Goal: Task Accomplishment & Management: Manage account settings

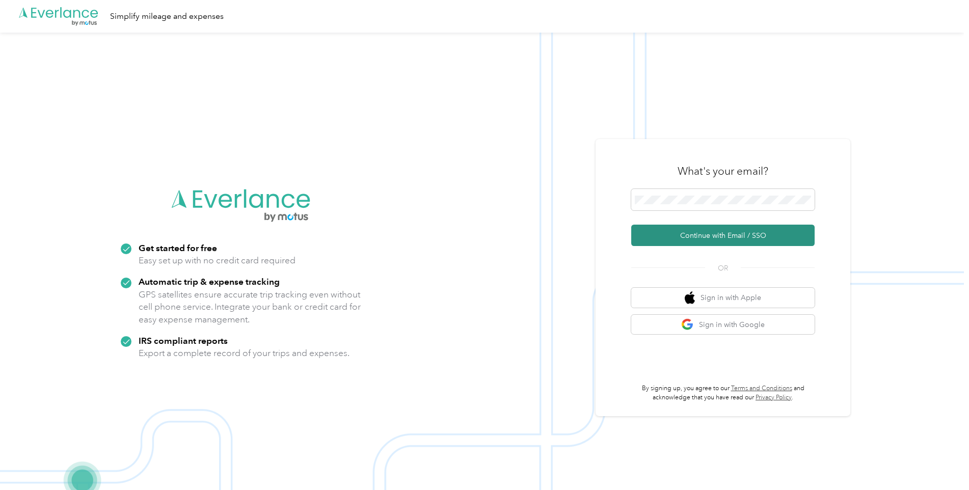
click at [662, 233] on button "Continue with Email / SSO" at bounding box center [722, 235] width 183 height 21
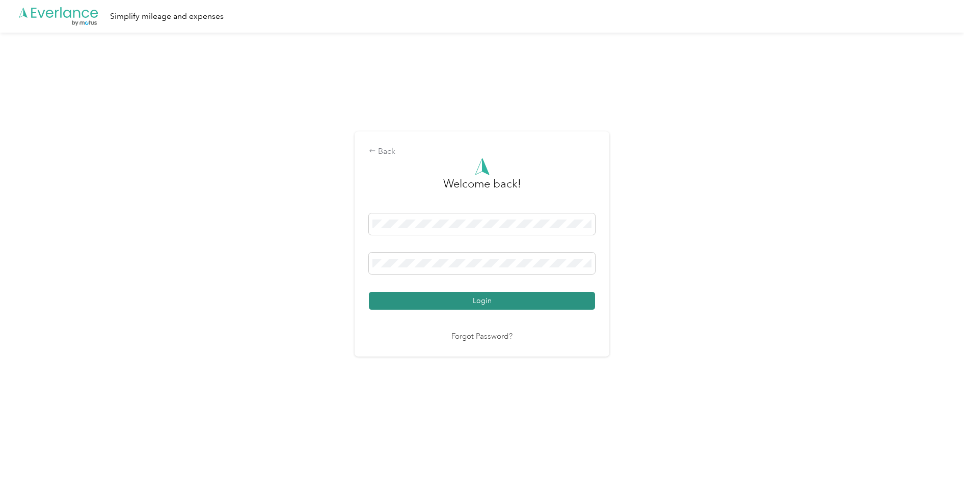
click at [400, 308] on button "Login" at bounding box center [482, 301] width 226 height 18
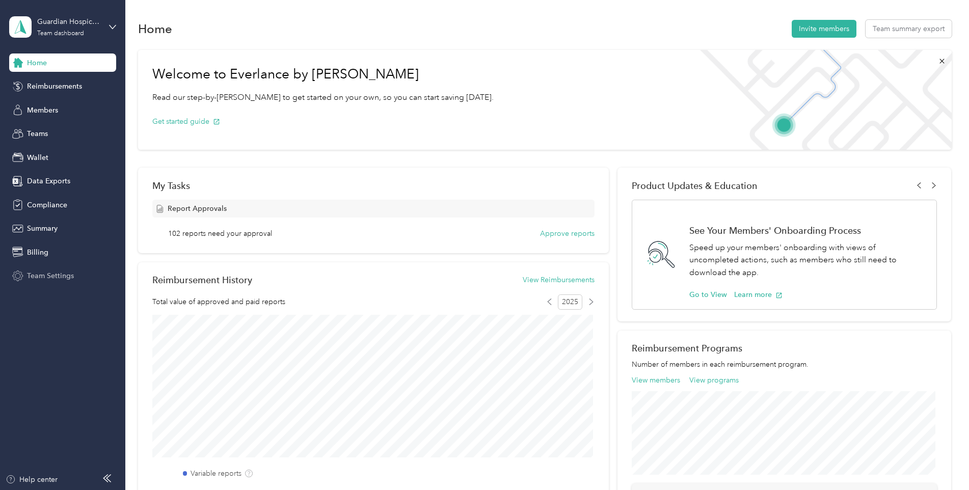
click at [52, 277] on span "Team Settings" at bounding box center [50, 276] width 47 height 11
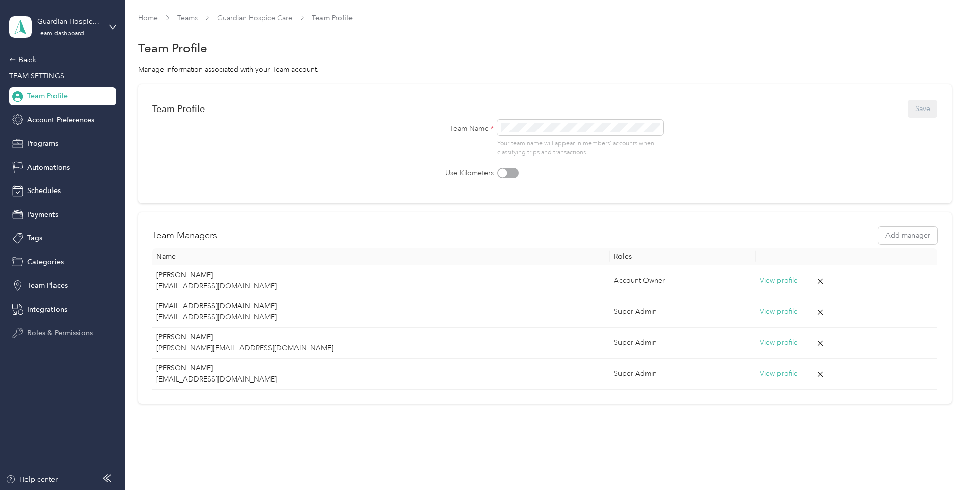
click at [47, 334] on span "Roles & Permissions" at bounding box center [60, 333] width 66 height 11
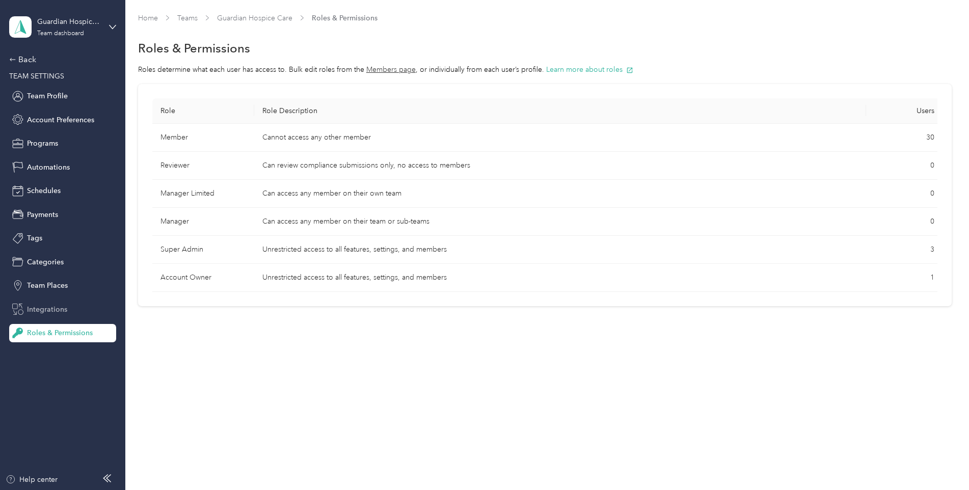
click at [42, 312] on span "Integrations" at bounding box center [47, 309] width 40 height 11
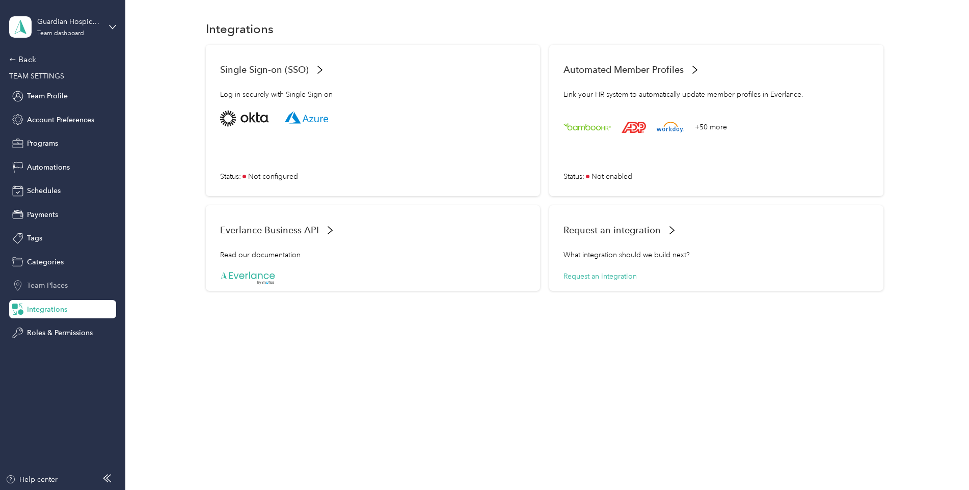
click at [51, 284] on span "Team Places" at bounding box center [47, 285] width 41 height 11
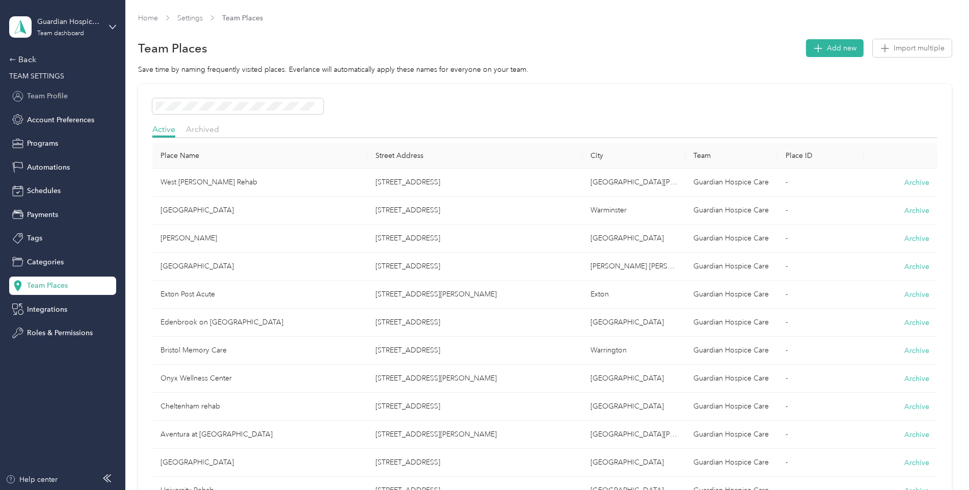
click at [60, 96] on span "Team Profile" at bounding box center [47, 96] width 41 height 11
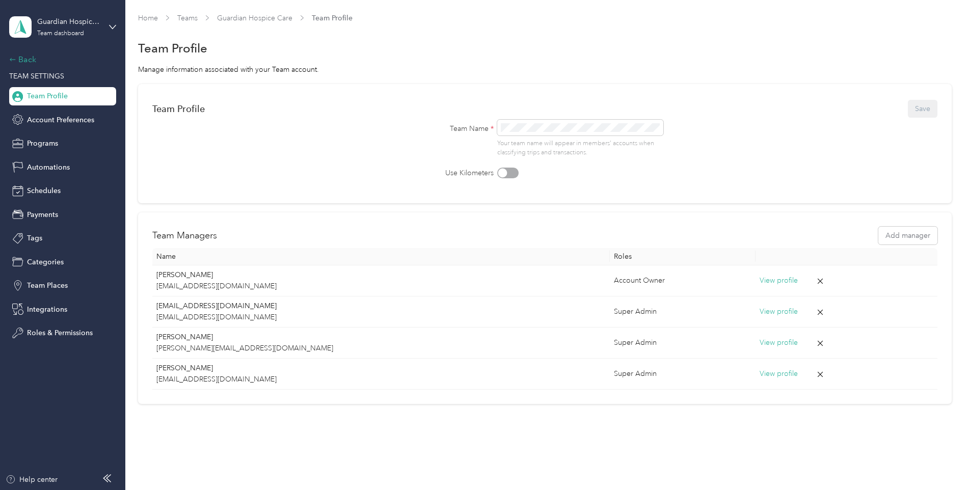
click at [34, 63] on div "Back" at bounding box center [60, 60] width 102 height 12
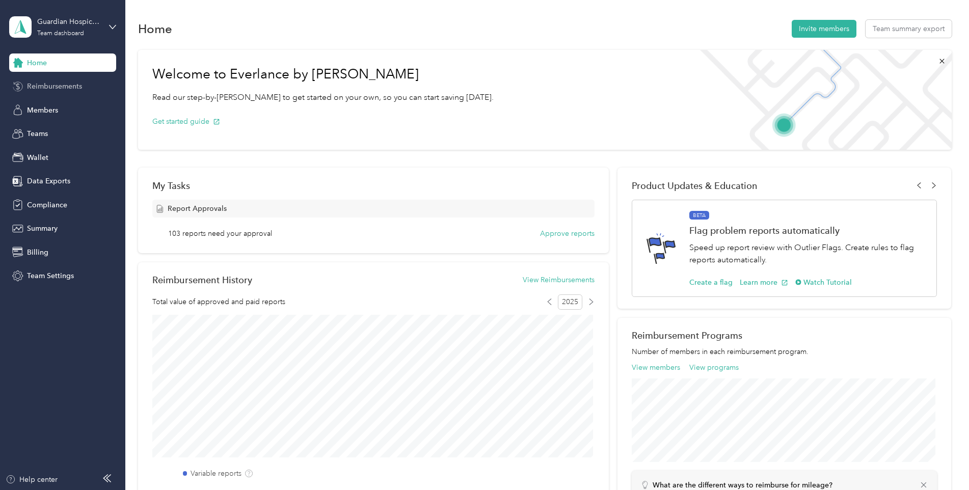
click at [54, 86] on span "Reimbursements" at bounding box center [54, 86] width 55 height 11
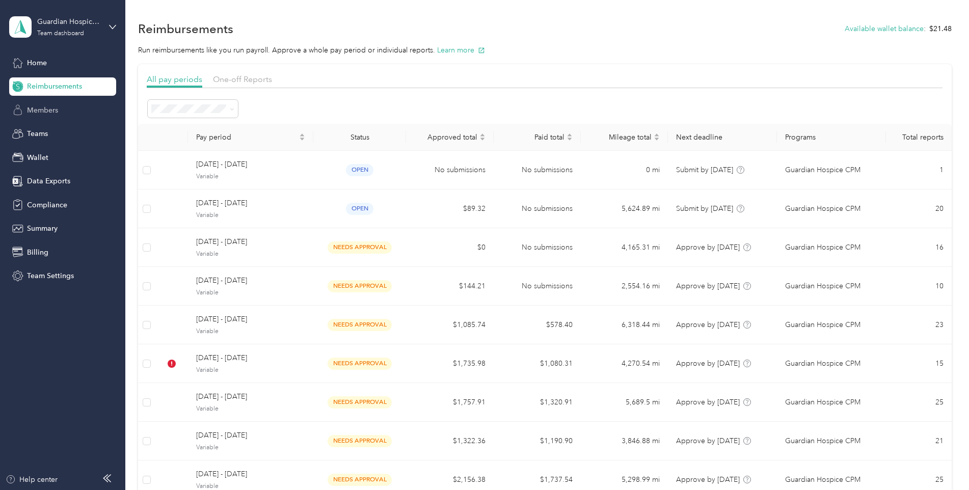
click at [54, 111] on span "Members" at bounding box center [42, 110] width 31 height 11
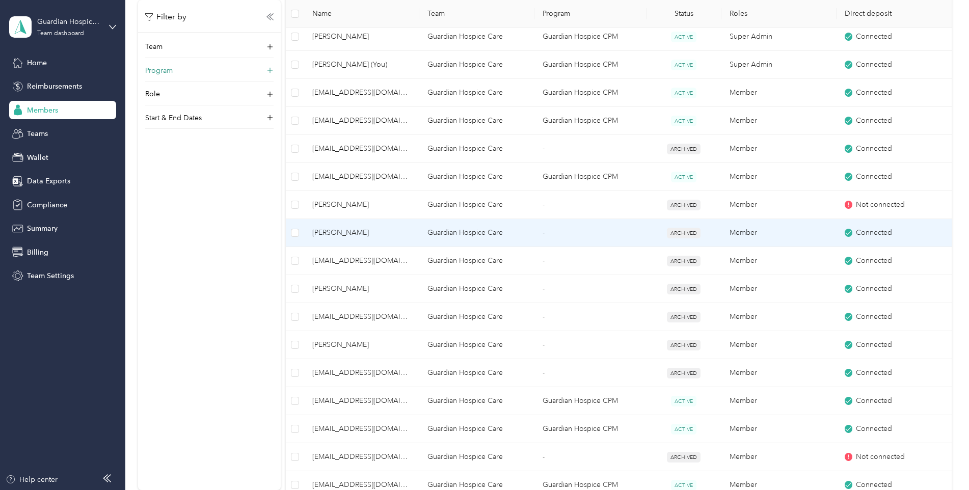
scroll to position [102, 0]
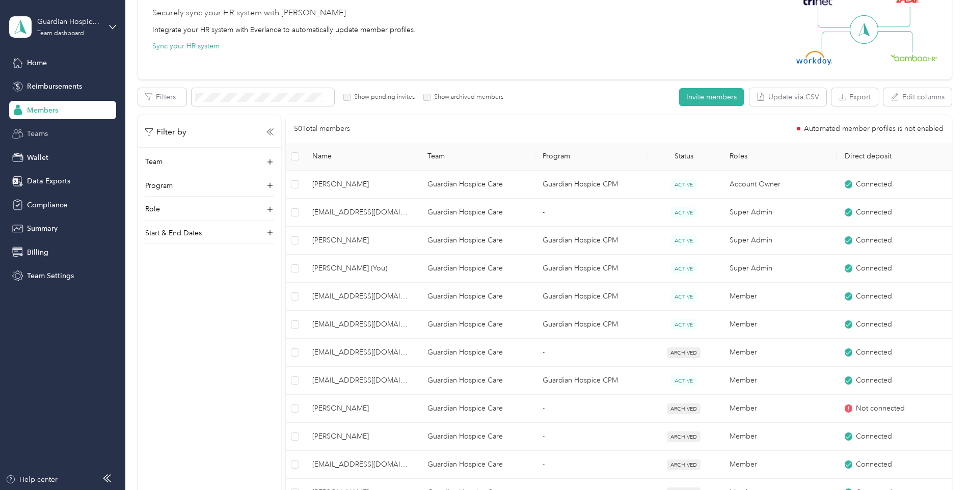
click at [56, 140] on div "Teams" at bounding box center [62, 134] width 107 height 18
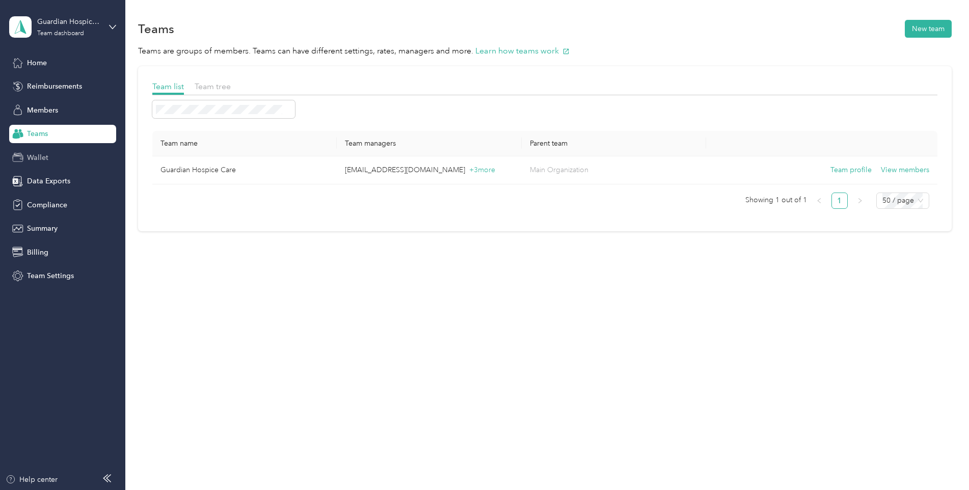
click at [32, 153] on span "Wallet" at bounding box center [37, 157] width 21 height 11
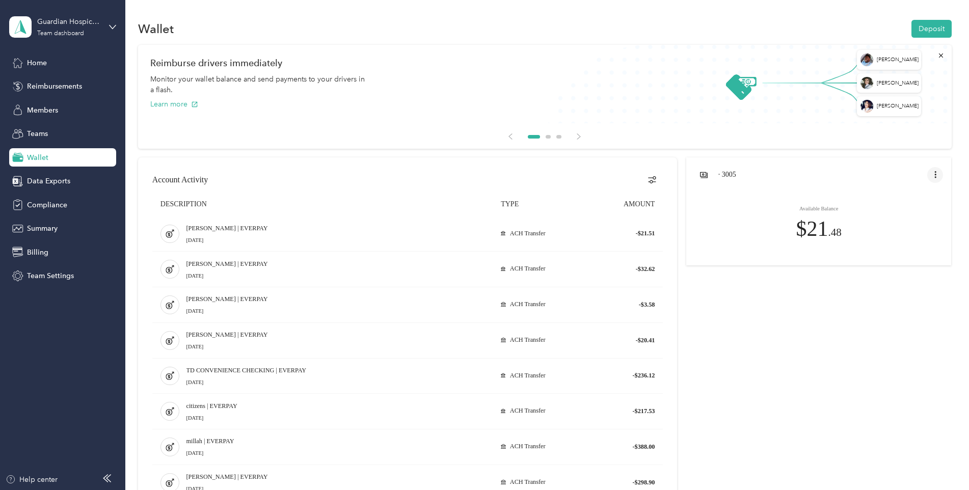
click at [936, 176] on icon "open account menu" at bounding box center [935, 175] width 8 height 8
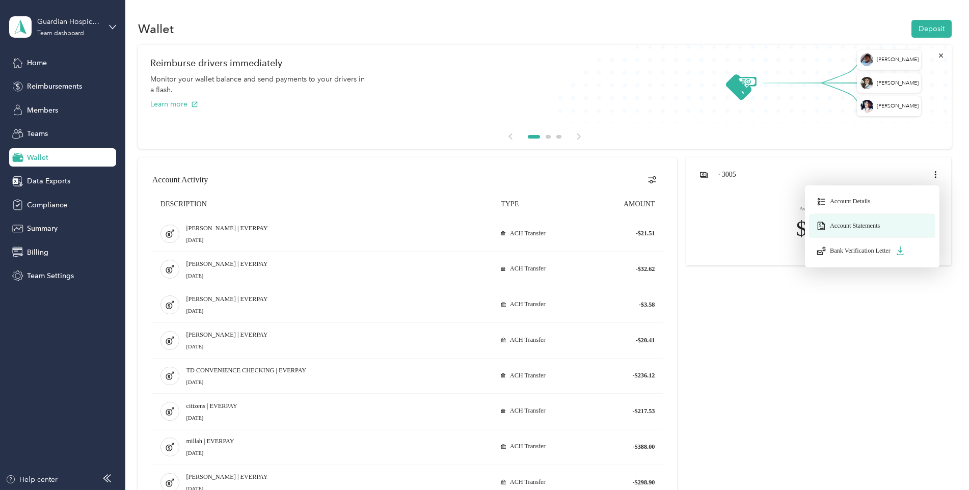
click at [864, 219] on button "Account Statements" at bounding box center [872, 226] width 126 height 24
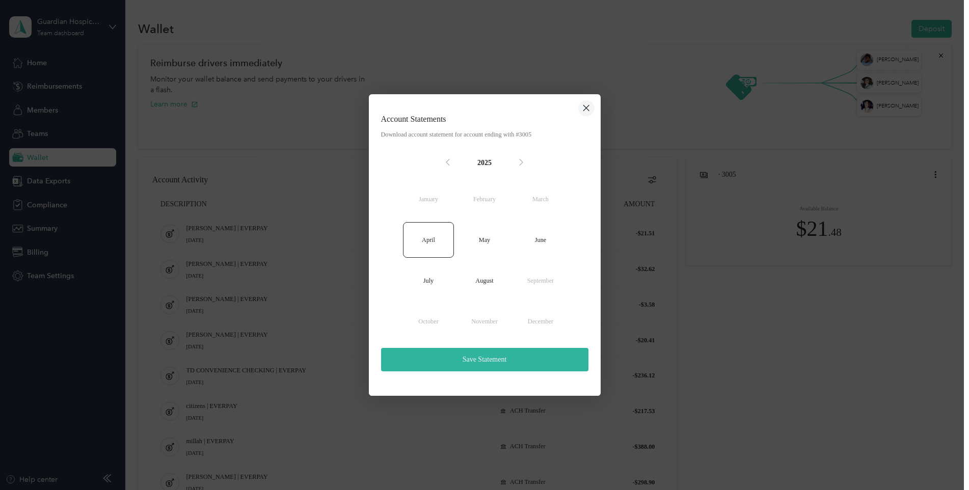
click at [588, 112] on icon "close dialog" at bounding box center [586, 108] width 8 height 12
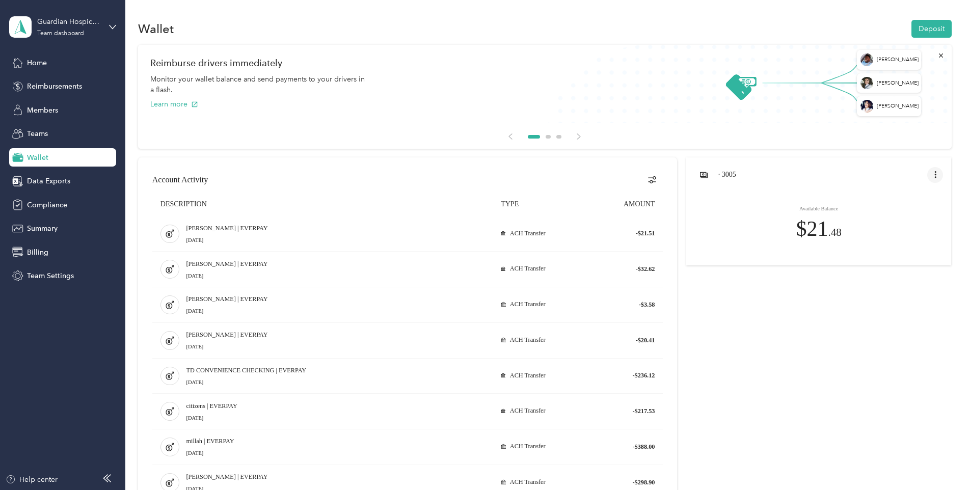
click at [933, 176] on icon "open account menu" at bounding box center [935, 175] width 8 height 8
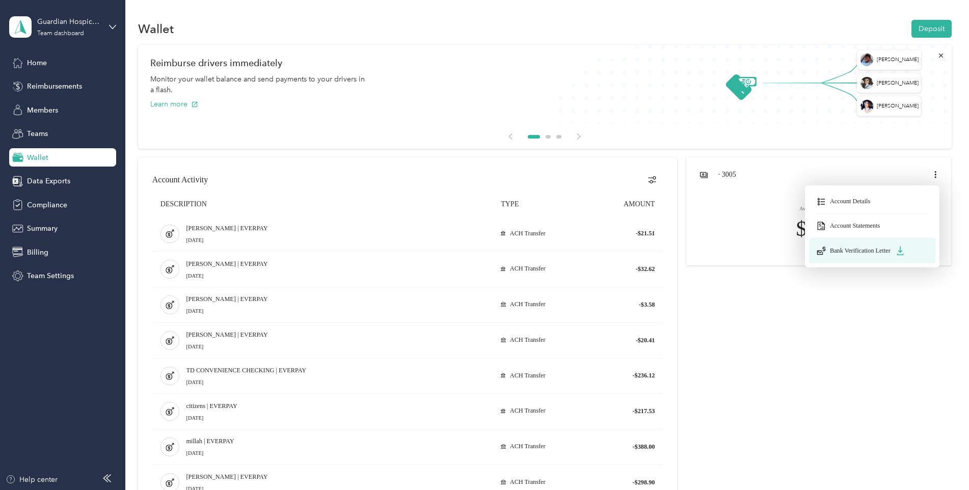
click at [860, 245] on button "Bank Verification Letter" at bounding box center [872, 250] width 126 height 25
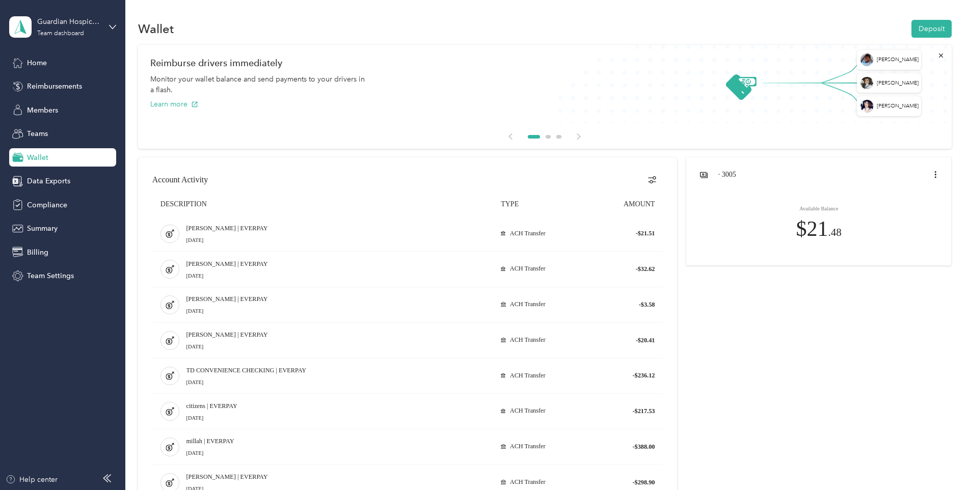
click at [931, 176] on icon "open account menu" at bounding box center [935, 175] width 8 height 8
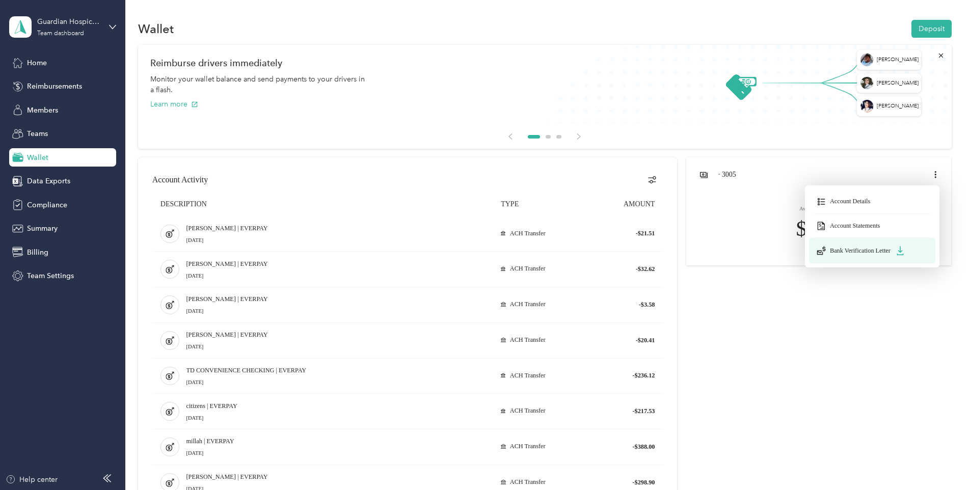
click at [871, 251] on span "Bank Verification Letter" at bounding box center [860, 251] width 61 height 8
